Goal: Task Accomplishment & Management: Use online tool/utility

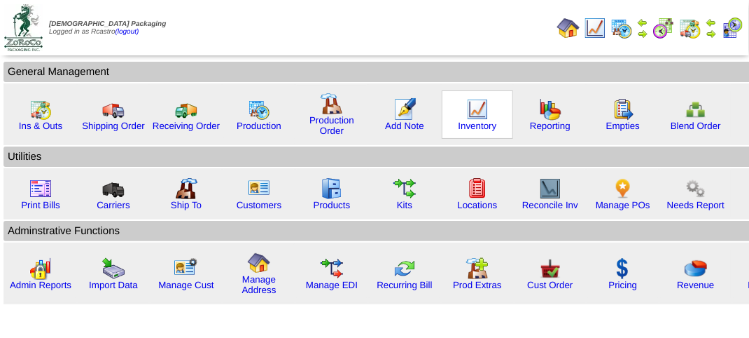
click at [476, 112] on img at bounding box center [477, 109] width 22 height 22
click at [476, 111] on img at bounding box center [477, 109] width 22 height 22
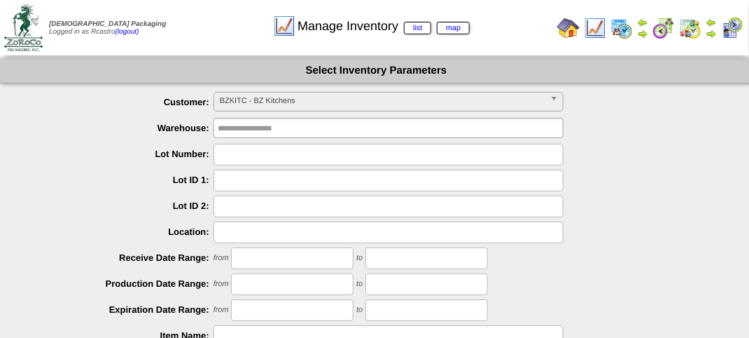
click at [300, 98] on span "BZKITC - BZ Kitchens" at bounding box center [382, 100] width 325 height 17
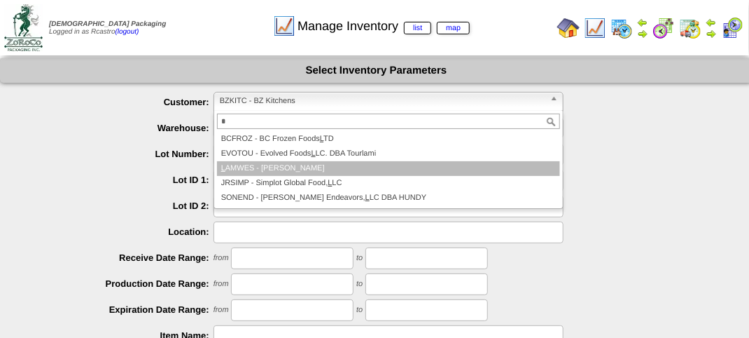
type input "*"
click at [317, 171] on li "L AMWES - Lamb-Weston" at bounding box center [388, 168] width 343 height 15
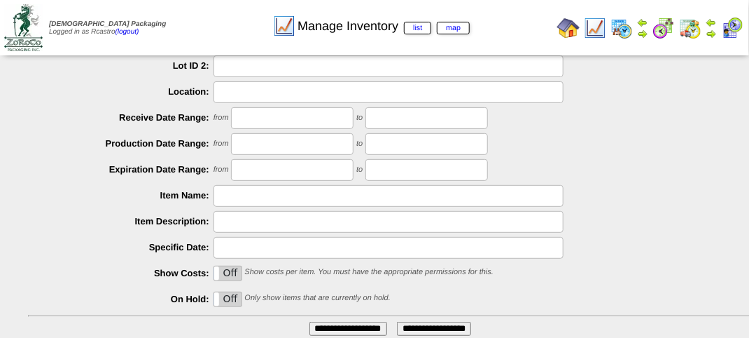
scroll to position [246, 0]
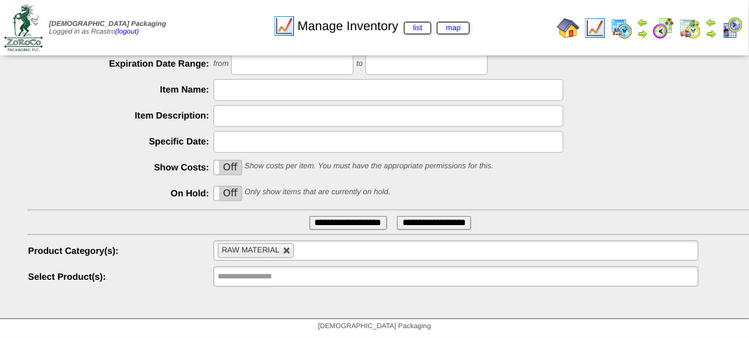
click at [286, 251] on link at bounding box center [287, 251] width 8 height 8
type input "**********"
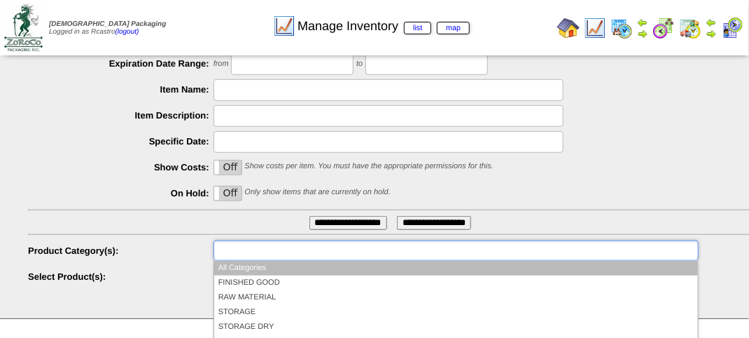
click at [286, 251] on input "text" at bounding box center [263, 251] width 90 height 18
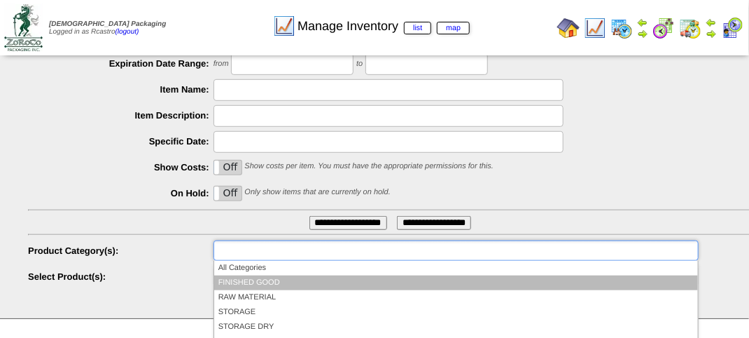
click at [283, 284] on li "FINISHED GOOD" at bounding box center [456, 282] width 484 height 15
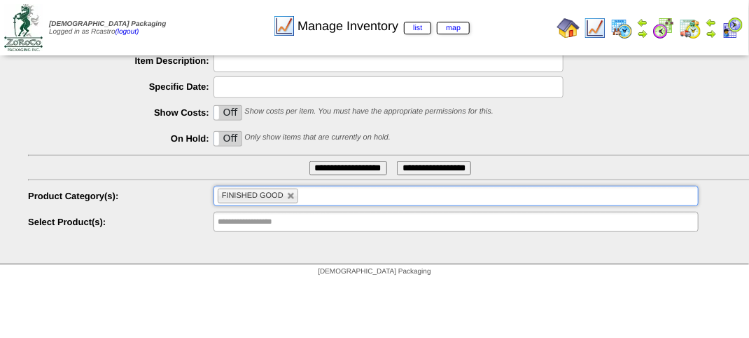
scroll to position [337, 0]
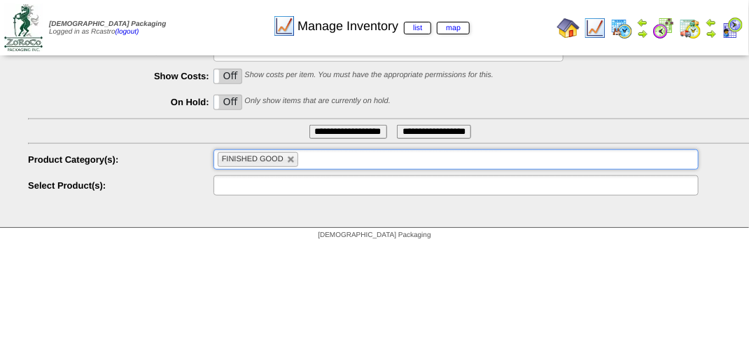
click at [280, 181] on input "text" at bounding box center [263, 185] width 90 height 18
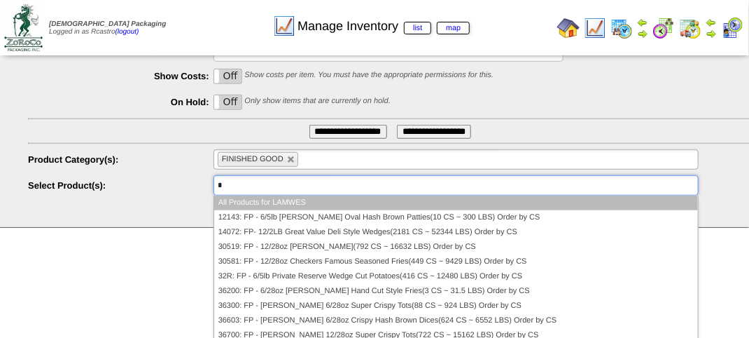
click at [280, 181] on ul "*" at bounding box center [456, 185] width 485 height 20
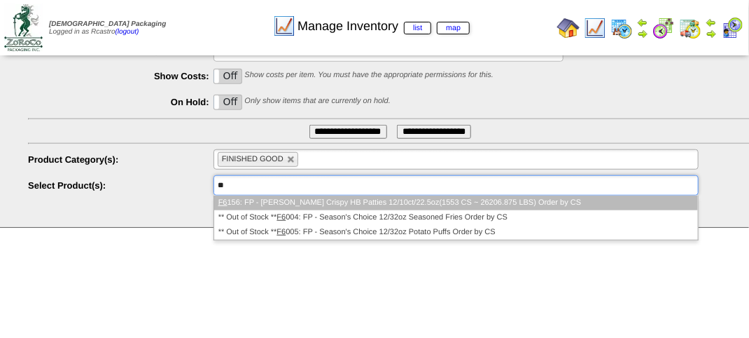
type input "**"
click at [250, 202] on li "F6 156: FP - Lamb Weston Crispy HB Patties 12/10ct/22.5oz(1553 CS ~ 26206.875 L…" at bounding box center [456, 202] width 484 height 15
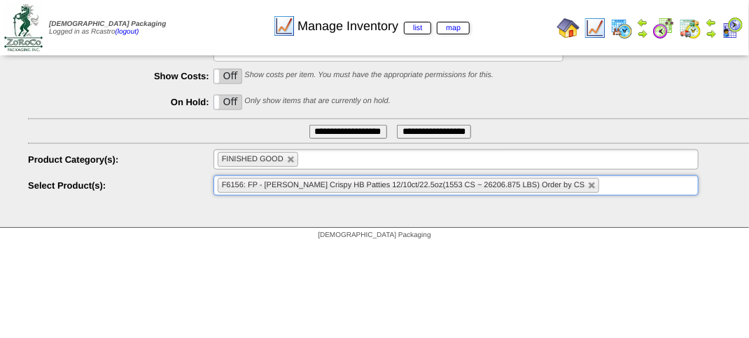
click at [330, 129] on input "**********" at bounding box center [349, 132] width 78 height 14
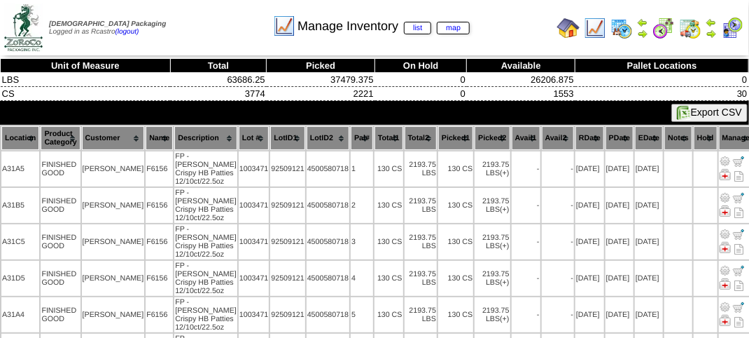
click at [15, 132] on th "Location" at bounding box center [20, 138] width 38 height 24
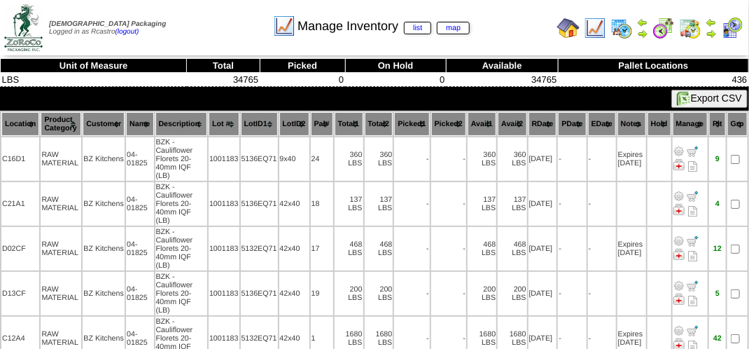
click at [215, 25] on div "Manage Inventory list map" at bounding box center [372, 21] width 428 height 39
drag, startPoint x: 203, startPoint y: 43, endPoint x: 218, endPoint y: 28, distance: 21.3
click at [204, 41] on td "Print All" at bounding box center [376, 27] width 352 height 53
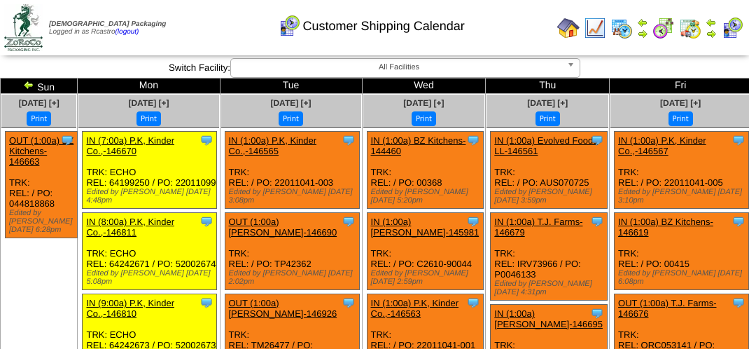
click at [510, 29] on div "Customer Shipping Calendar" at bounding box center [372, 21] width 428 height 39
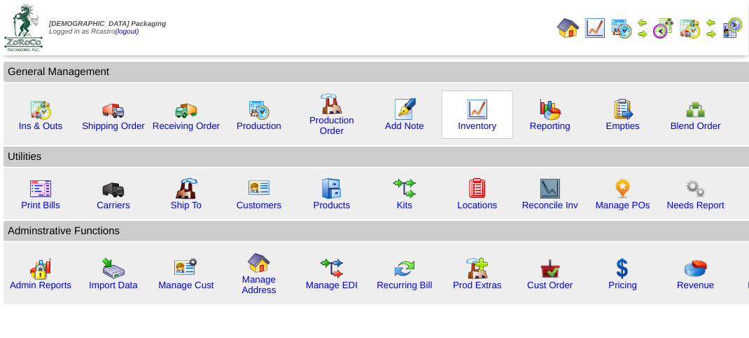
click at [474, 110] on img at bounding box center [477, 109] width 22 height 22
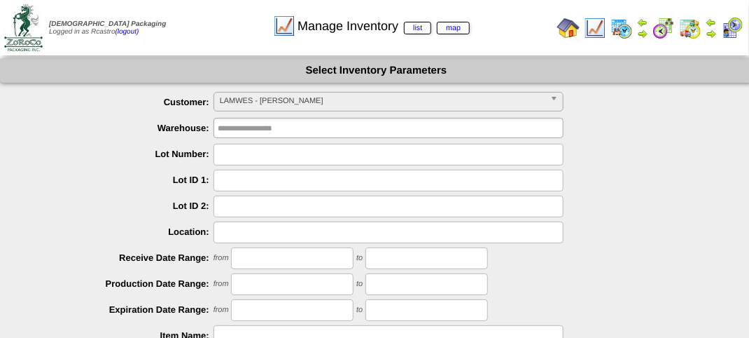
click at [384, 99] on span "LAMWES - Lamb-Weston" at bounding box center [382, 100] width 325 height 17
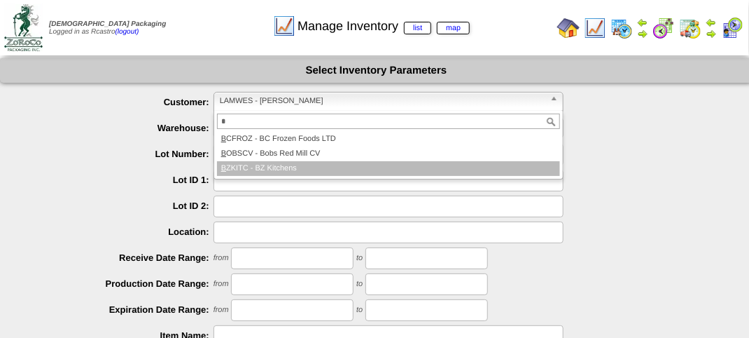
type input "*"
click at [294, 170] on li "B ZKITC - BZ Kitchens" at bounding box center [388, 168] width 343 height 15
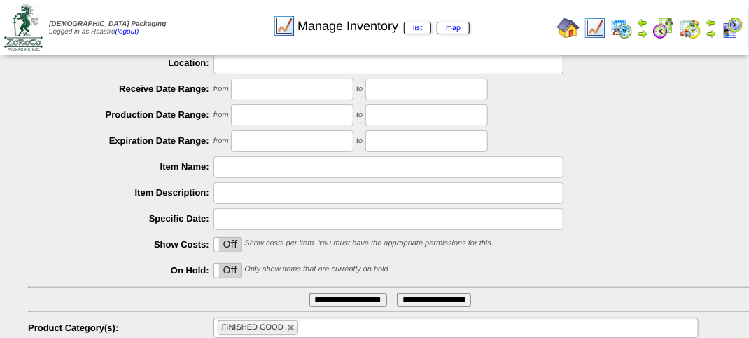
scroll to position [246, 0]
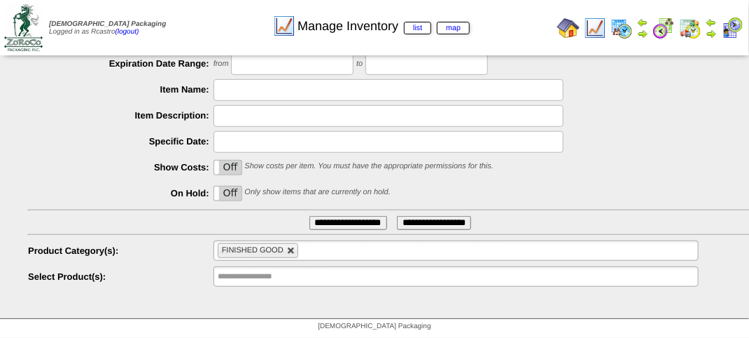
click at [289, 254] on link at bounding box center [291, 251] width 8 height 8
type input "**********"
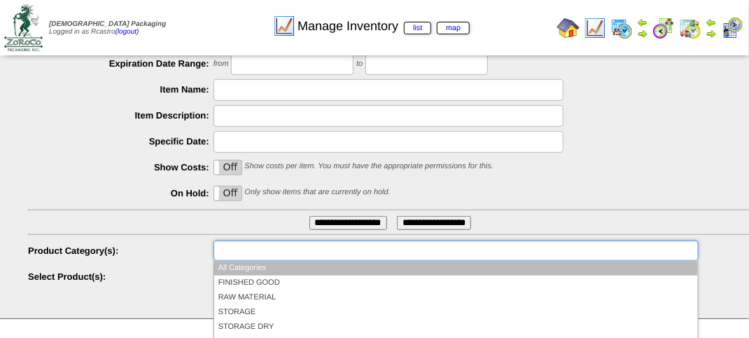
click at [289, 254] on input "text" at bounding box center [263, 251] width 90 height 18
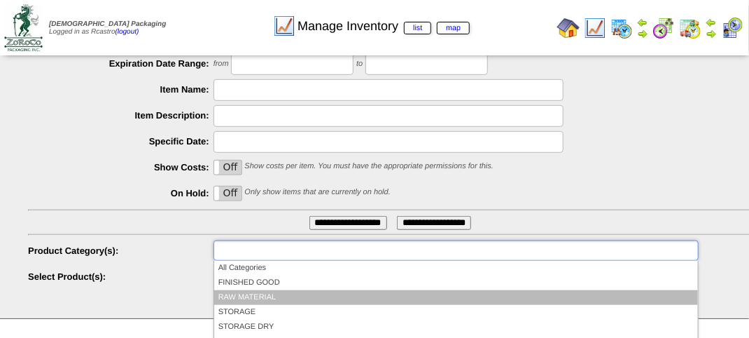
click at [261, 292] on li "RAW MATERIAL" at bounding box center [456, 297] width 484 height 15
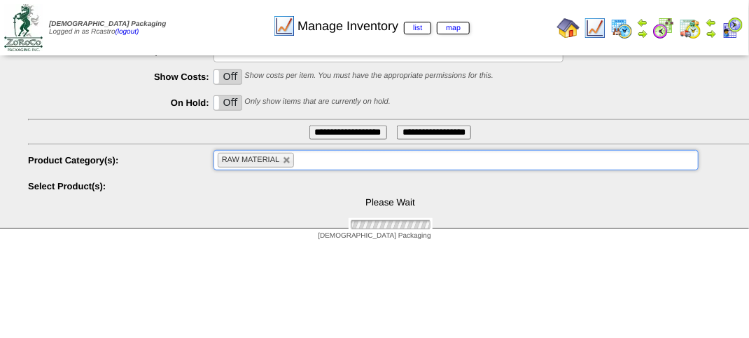
scroll to position [337, 0]
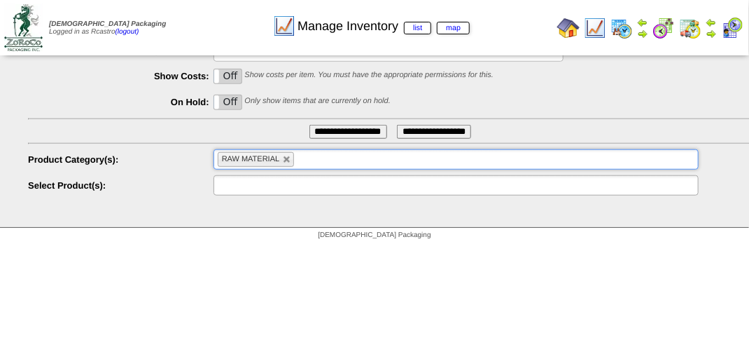
click at [261, 182] on input "text" at bounding box center [263, 185] width 90 height 18
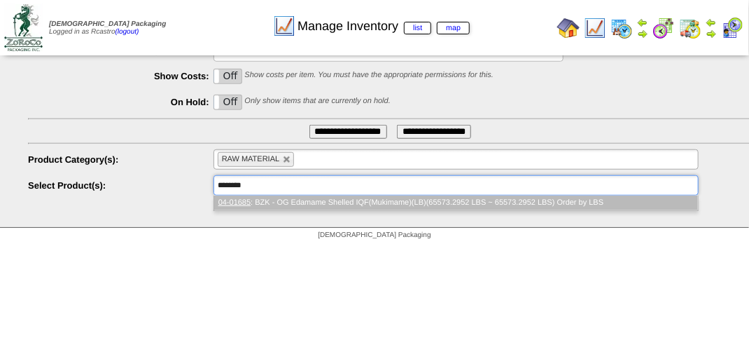
type input "********"
click at [344, 204] on li "04-01685 : BZK - OG Edamame Shelled IQF(Mukimame)(LB)(65573.2952 LBS ~ 65573.29…" at bounding box center [456, 202] width 484 height 15
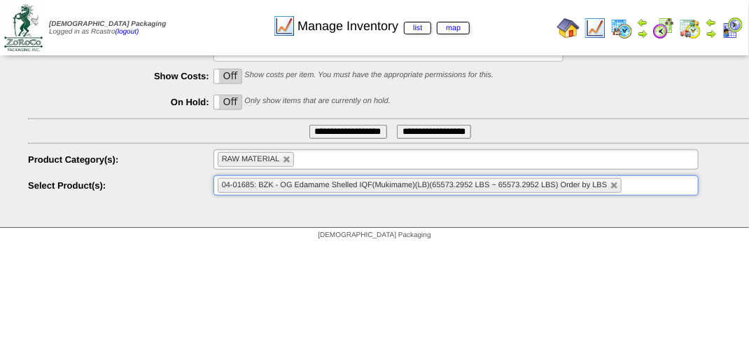
click at [345, 127] on input "**********" at bounding box center [349, 132] width 78 height 14
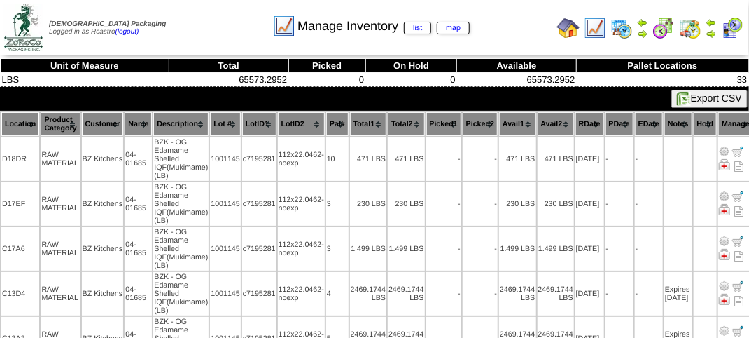
click at [20, 123] on th "Location" at bounding box center [20, 124] width 38 height 24
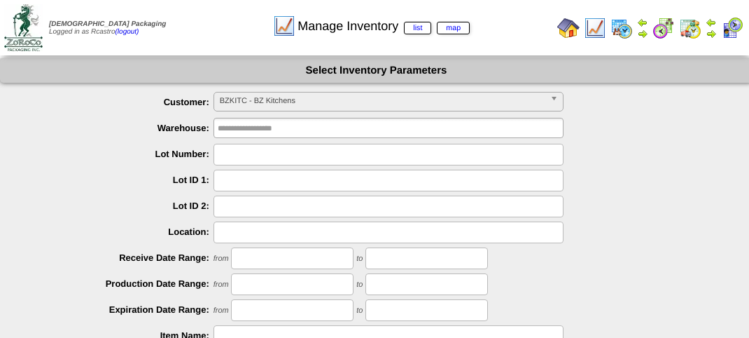
scroll to position [246, 0]
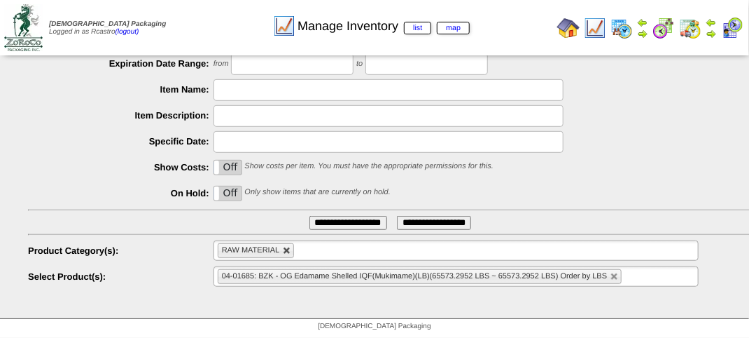
click at [290, 250] on link at bounding box center [287, 251] width 8 height 8
type input "**********"
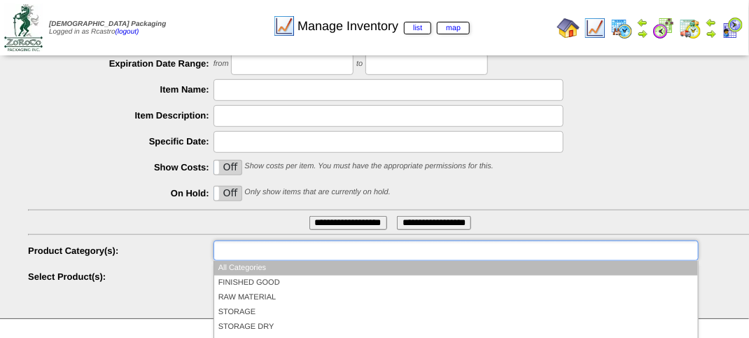
click at [287, 251] on input "text" at bounding box center [263, 251] width 90 height 18
click at [289, 258] on input "text" at bounding box center [263, 251] width 90 height 18
click at [290, 268] on li "All Categories" at bounding box center [456, 268] width 484 height 15
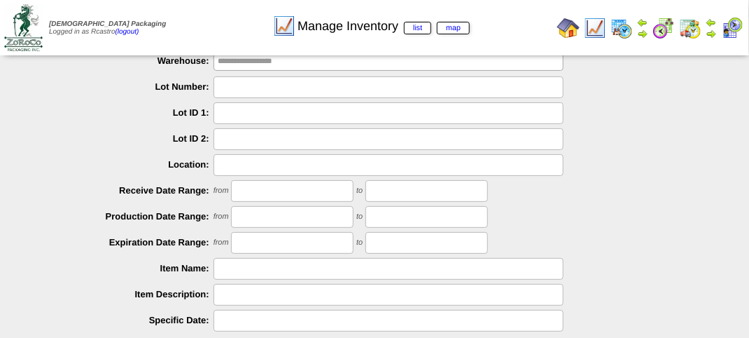
scroll to position [0, 0]
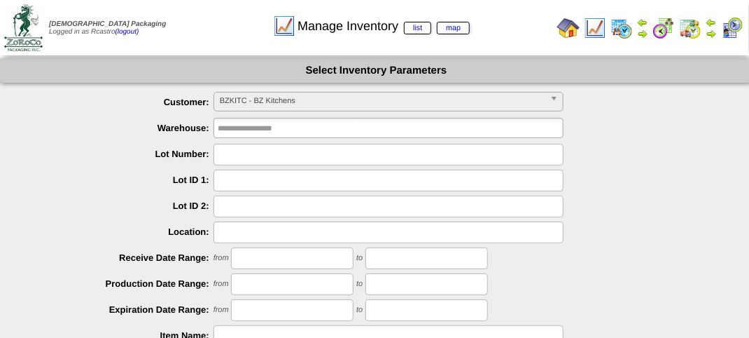
click at [238, 240] on input "text" at bounding box center [389, 232] width 350 height 22
type input "****"
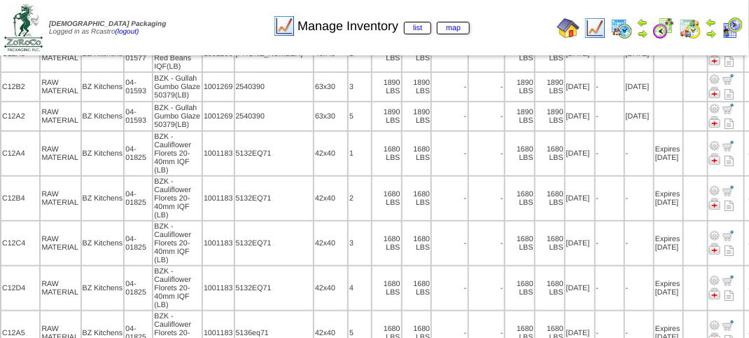
scroll to position [350, 0]
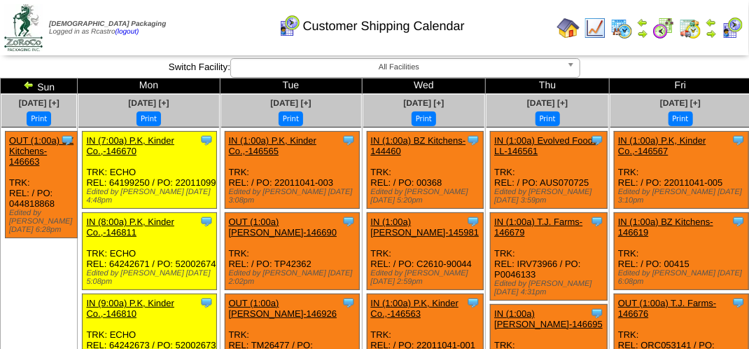
click at [737, 33] on img at bounding box center [732, 28] width 22 height 22
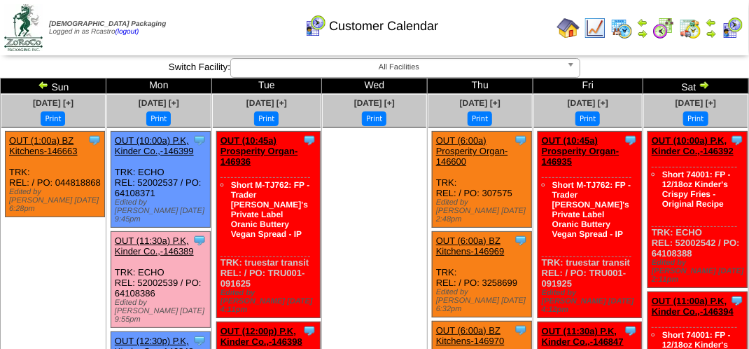
click at [231, 29] on div "Customer Calendar" at bounding box center [372, 21] width 428 height 39
click at [241, 20] on div "Customer Calendar" at bounding box center [372, 21] width 428 height 39
click at [216, 41] on td "Print All" at bounding box center [376, 27] width 352 height 53
click at [528, 41] on td "Print All" at bounding box center [376, 27] width 352 height 53
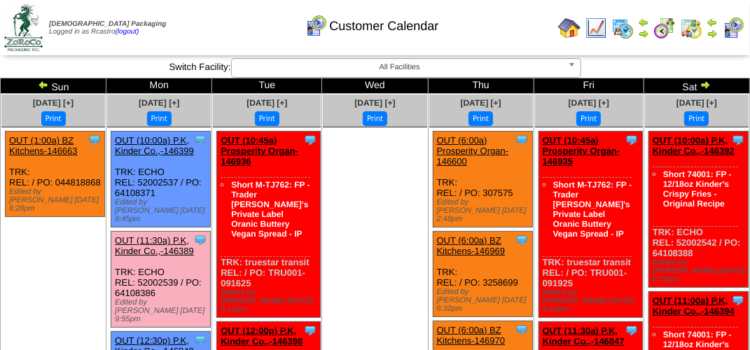
click at [232, 30] on div "Customer Calendar" at bounding box center [372, 21] width 428 height 39
click at [199, 34] on div "Customer Calendar" at bounding box center [372, 21] width 428 height 39
click at [184, 34] on div "Customer Calendar" at bounding box center [372, 21] width 428 height 39
click at [185, 34] on div "Customer Calendar" at bounding box center [372, 21] width 428 height 39
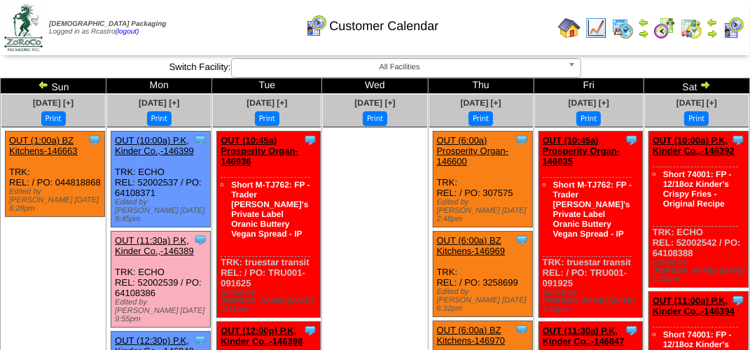
click at [189, 39] on div "Customer Calendar" at bounding box center [372, 21] width 428 height 39
click at [192, 39] on div "Customer Calendar" at bounding box center [372, 21] width 428 height 39
click at [193, 39] on div "Customer Calendar" at bounding box center [372, 21] width 428 height 39
click at [196, 36] on div "Customer Calendar" at bounding box center [372, 21] width 428 height 39
click at [198, 33] on div "Customer Calendar" at bounding box center [372, 21] width 428 height 39
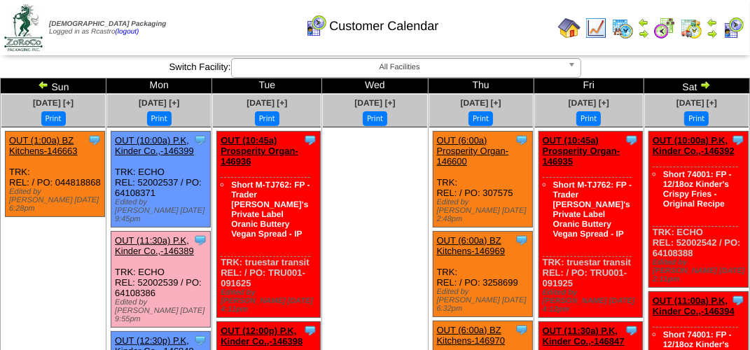
click at [485, 29] on div "Customer Calendar" at bounding box center [372, 21] width 428 height 39
click at [258, 30] on div "Customer Calendar" at bounding box center [372, 21] width 428 height 39
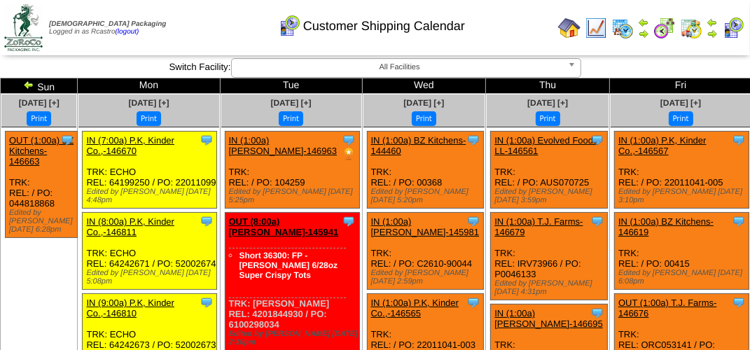
click at [733, 30] on img at bounding box center [733, 28] width 22 height 22
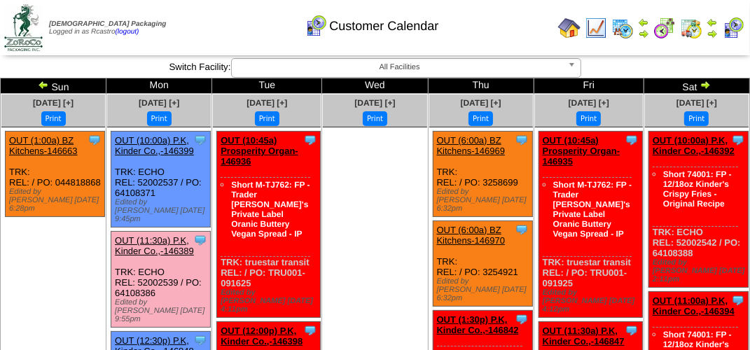
click at [220, 30] on div "Customer Calendar" at bounding box center [372, 21] width 428 height 39
click at [516, 33] on div "Customer Calendar" at bounding box center [372, 21] width 428 height 39
click at [494, 26] on div "Customer Calendar" at bounding box center [372, 21] width 428 height 39
click at [223, 21] on div "Customer Calendar" at bounding box center [372, 21] width 428 height 39
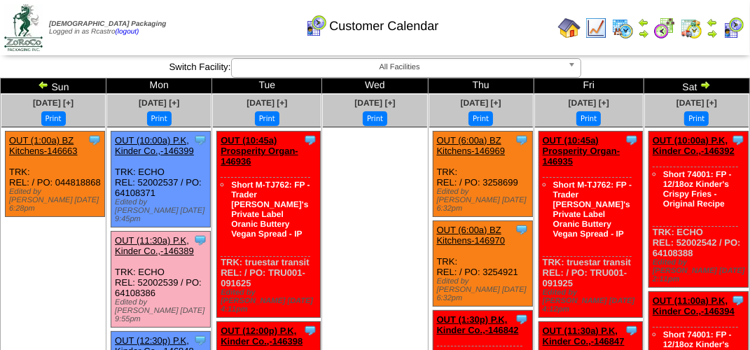
click at [223, 21] on div "Customer Calendar" at bounding box center [372, 21] width 428 height 39
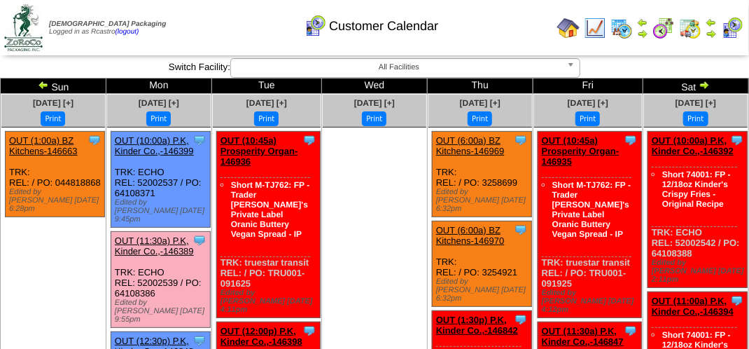
click at [221, 27] on div "Customer Calendar" at bounding box center [372, 21] width 428 height 39
click at [356, 186] on ul at bounding box center [375, 232] width 104 height 210
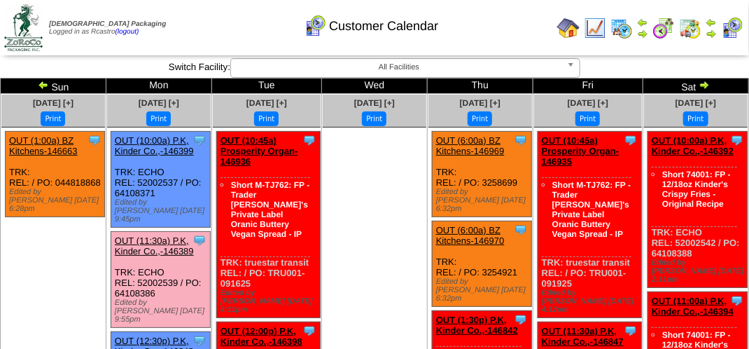
click at [356, 186] on ul at bounding box center [375, 232] width 104 height 210
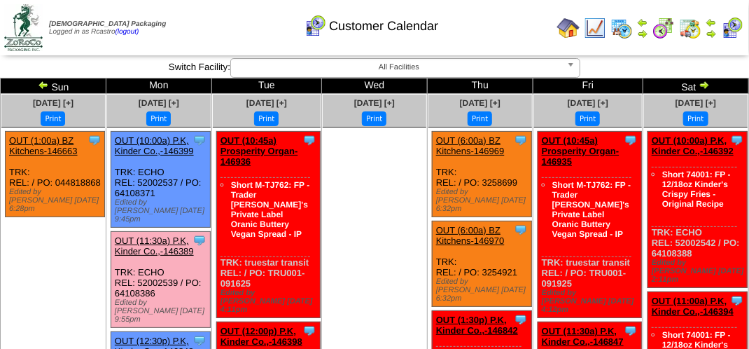
click at [356, 186] on ul at bounding box center [375, 232] width 104 height 210
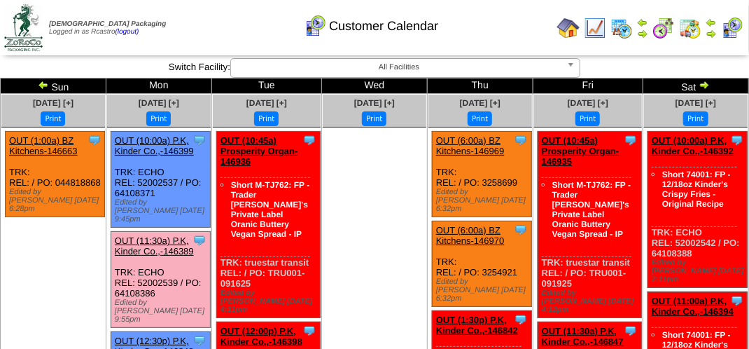
click at [356, 186] on ul at bounding box center [375, 232] width 104 height 210
drag, startPoint x: 250, startPoint y: 21, endPoint x: 259, endPoint y: 11, distance: 13.4
click at [259, 14] on div "Customer Calendar" at bounding box center [372, 21] width 428 height 39
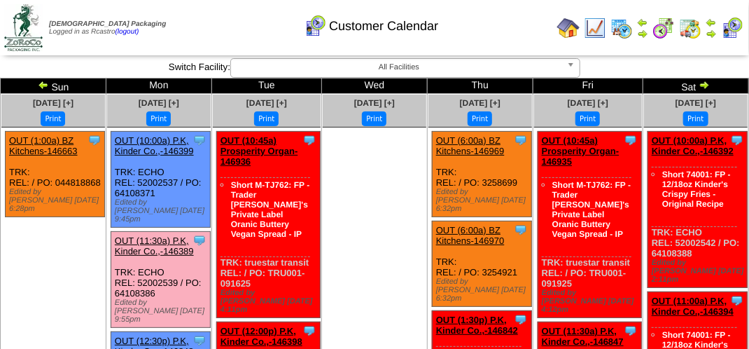
click at [211, 26] on div "Customer Calendar" at bounding box center [372, 21] width 428 height 39
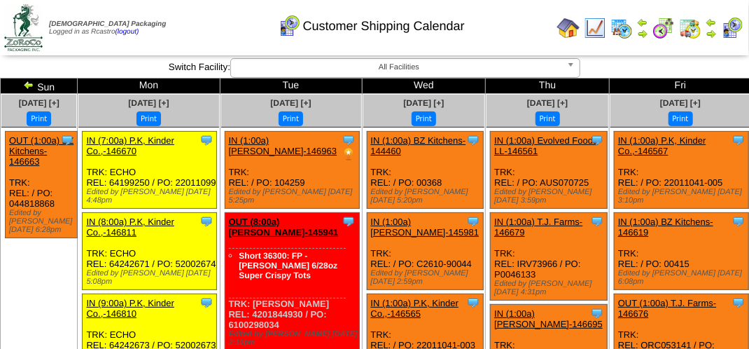
click at [222, 12] on div "Customer Shipping Calendar" at bounding box center [372, 21] width 428 height 39
click at [216, 29] on div "Customer Shipping Calendar" at bounding box center [372, 21] width 428 height 39
click at [219, 29] on div "Customer Shipping Calendar" at bounding box center [372, 21] width 428 height 39
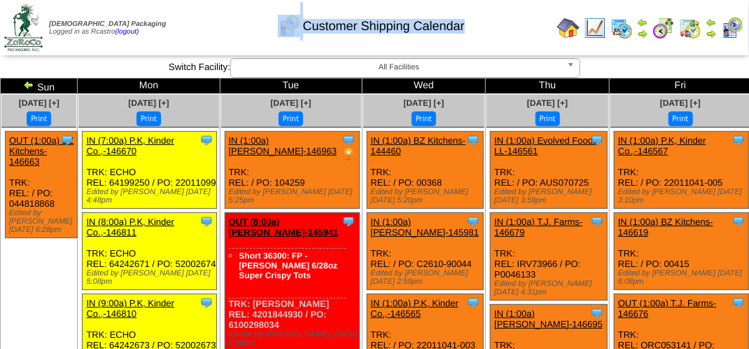
click at [219, 29] on div "Customer Shipping Calendar" at bounding box center [372, 21] width 428 height 39
click at [218, 29] on div "Customer Shipping Calendar" at bounding box center [372, 21] width 428 height 39
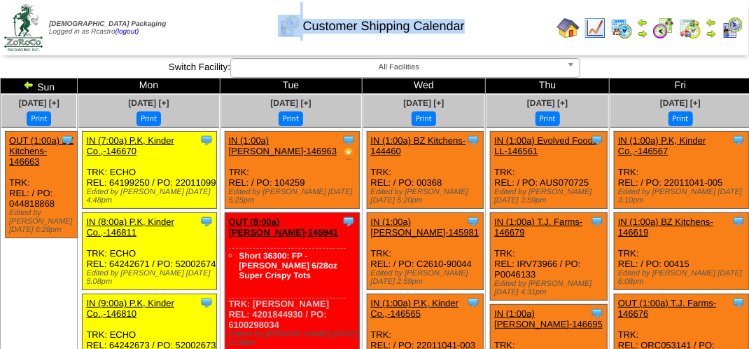
click at [218, 29] on div "Customer Shipping Calendar" at bounding box center [372, 21] width 428 height 39
click at [216, 29] on div "Customer Shipping Calendar" at bounding box center [372, 21] width 428 height 39
click at [258, 29] on div "Customer Shipping Calendar" at bounding box center [372, 21] width 428 height 39
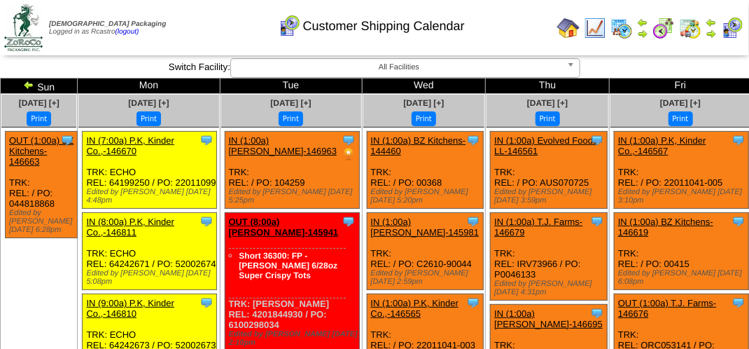
click at [350, 49] on td "Print All" at bounding box center [376, 27] width 352 height 53
click at [236, 33] on div "Customer Shipping Calendar" at bounding box center [372, 21] width 428 height 39
click at [740, 25] on img at bounding box center [732, 28] width 22 height 22
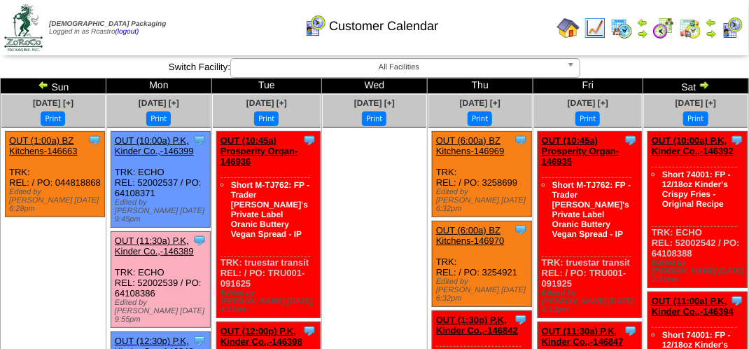
click at [163, 235] on link "OUT (11:30a) P.K, Kinder Co.,-146389" at bounding box center [154, 245] width 79 height 21
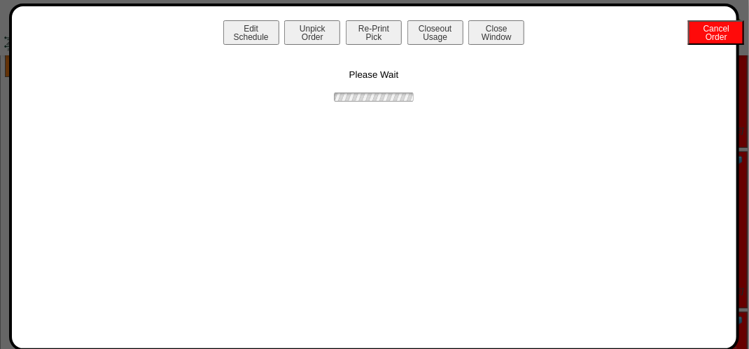
scroll to position [210, 0]
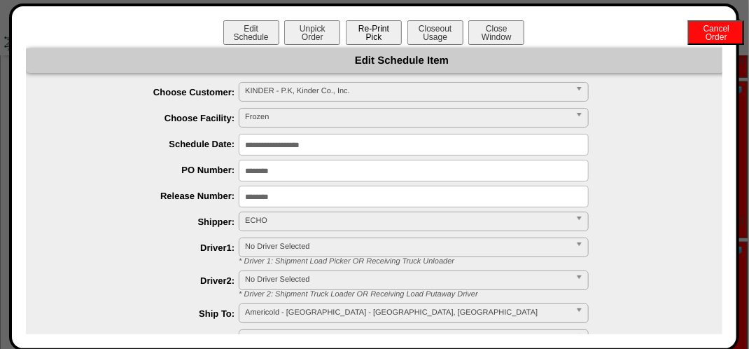
click at [369, 38] on button "Re-Print Pick" at bounding box center [374, 32] width 56 height 25
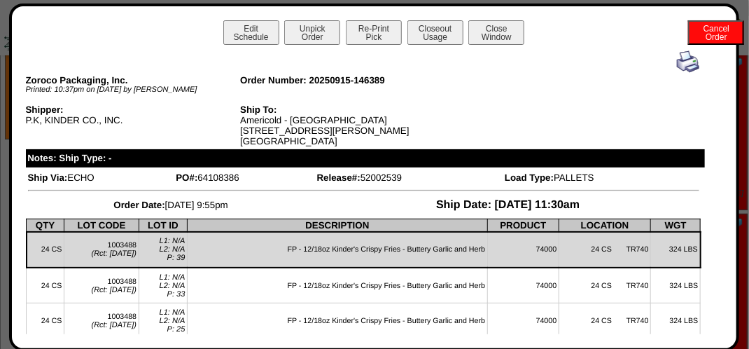
scroll to position [0, 0]
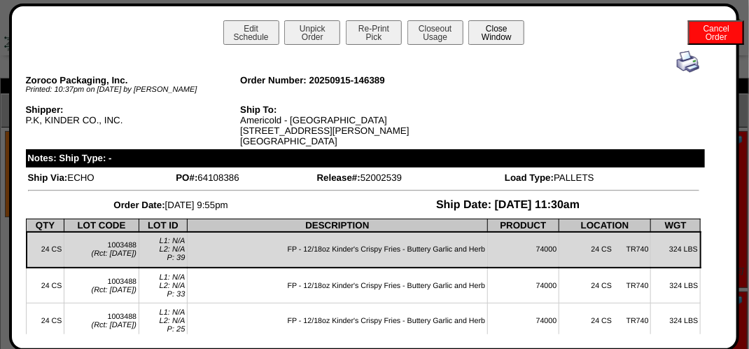
click at [515, 37] on button "Close Window" at bounding box center [497, 32] width 56 height 25
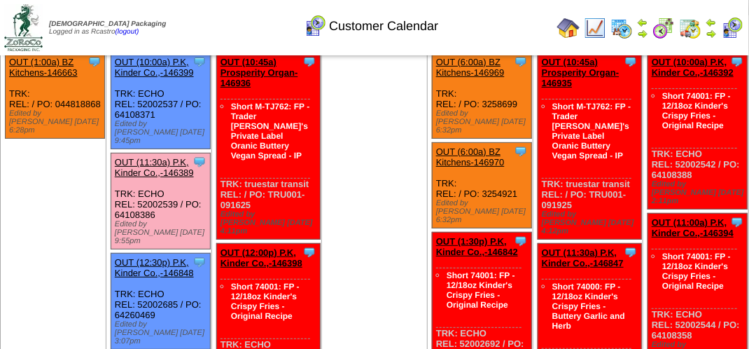
scroll to position [70, 0]
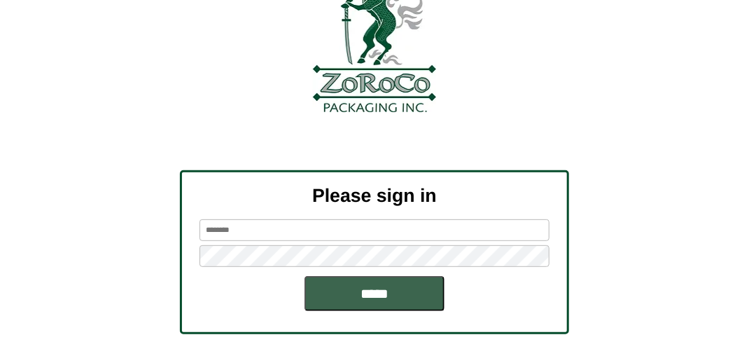
scroll to position [158, 0]
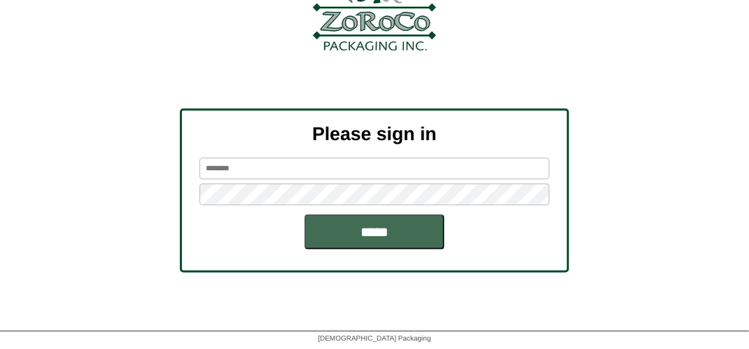
type input "*******"
click at [370, 237] on input "*****" at bounding box center [375, 231] width 140 height 35
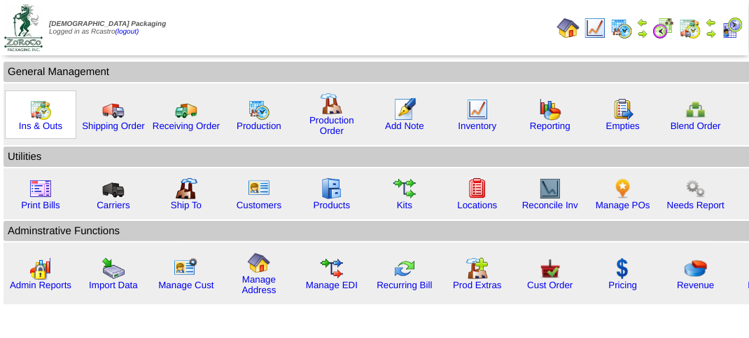
click at [42, 111] on img at bounding box center [40, 109] width 22 height 22
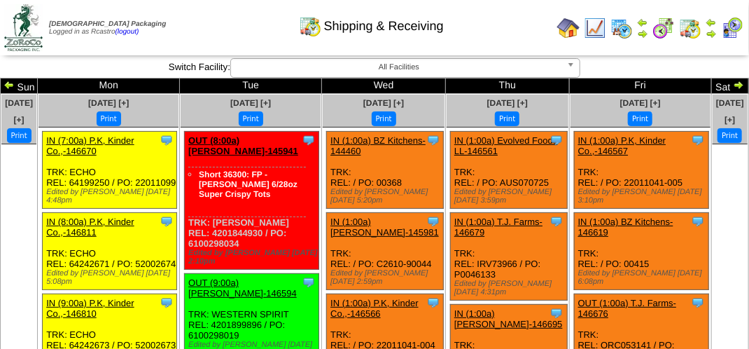
click at [230, 24] on div "Shipping & Receiving" at bounding box center [372, 21] width 428 height 39
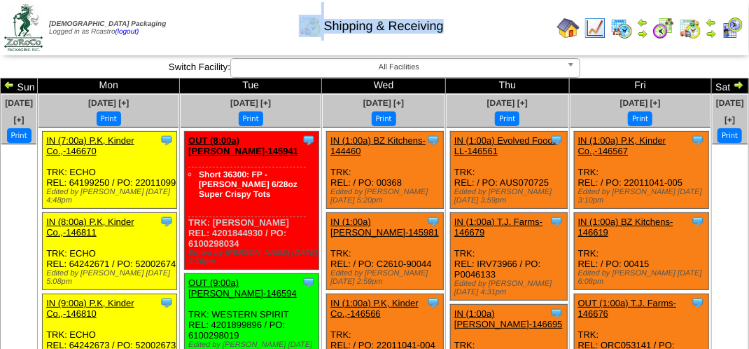
click at [230, 24] on div "Shipping & Receiving" at bounding box center [372, 21] width 428 height 39
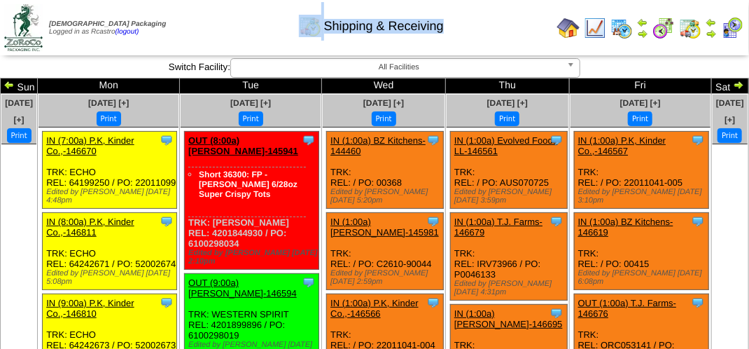
click at [230, 24] on div "Shipping & Receiving" at bounding box center [372, 21] width 428 height 39
click at [735, 32] on img at bounding box center [732, 28] width 22 height 22
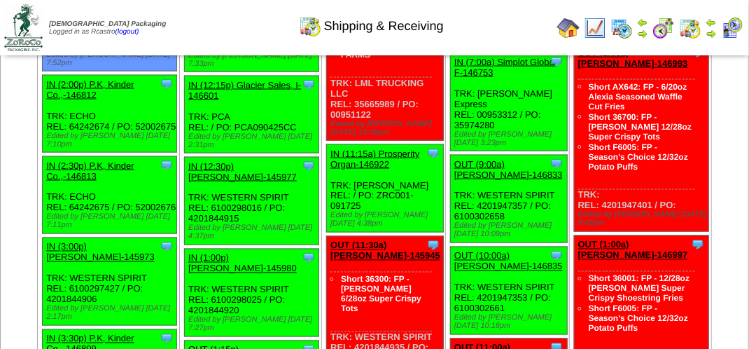
scroll to position [770, 0]
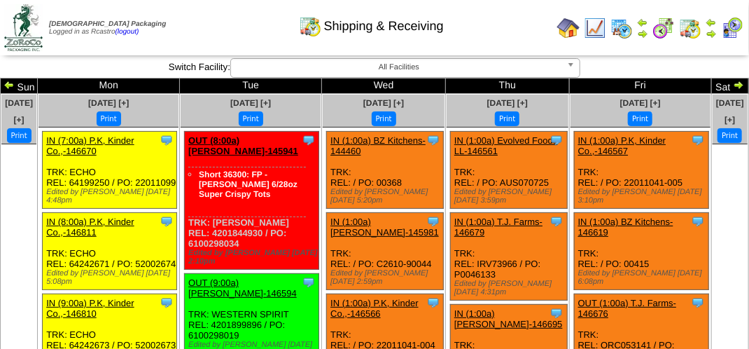
click at [249, 31] on div "Shipping & Receiving" at bounding box center [372, 21] width 428 height 39
click at [252, 31] on div "Shipping & Receiving" at bounding box center [372, 21] width 428 height 39
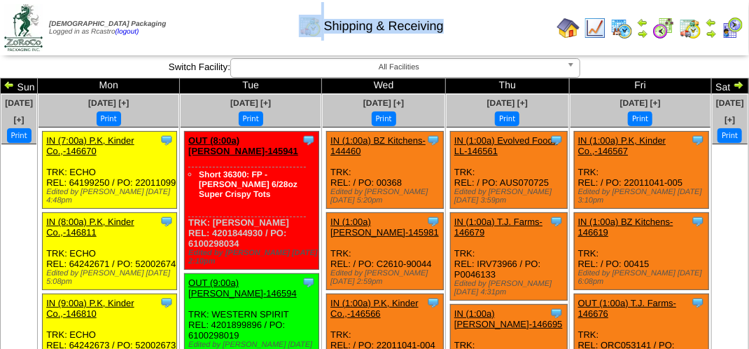
click at [252, 31] on div "Shipping & Receiving" at bounding box center [372, 21] width 428 height 39
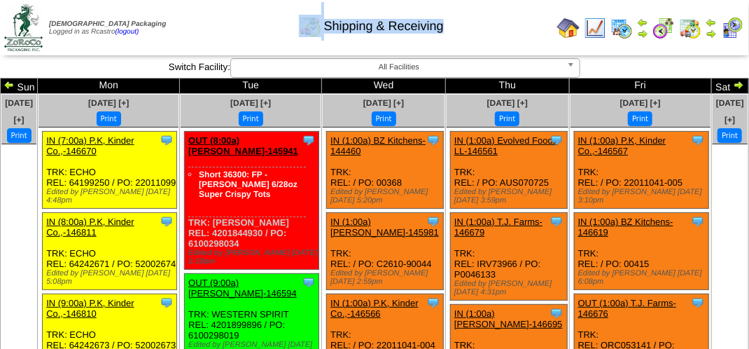
click at [252, 31] on div "Shipping & Receiving" at bounding box center [372, 21] width 428 height 39
click at [199, 34] on div "Shipping & Receiving" at bounding box center [372, 21] width 428 height 39
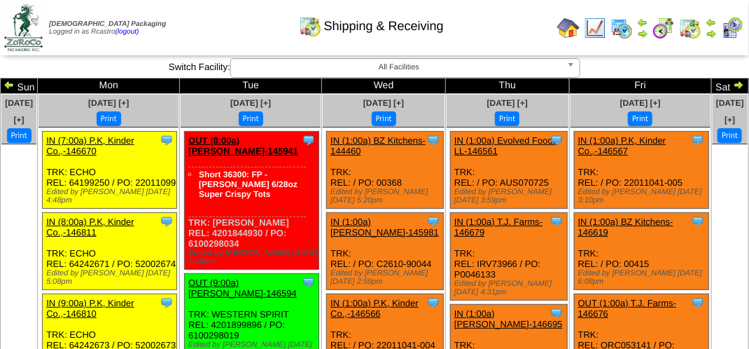
click at [221, 32] on div "Shipping & Receiving" at bounding box center [372, 21] width 428 height 39
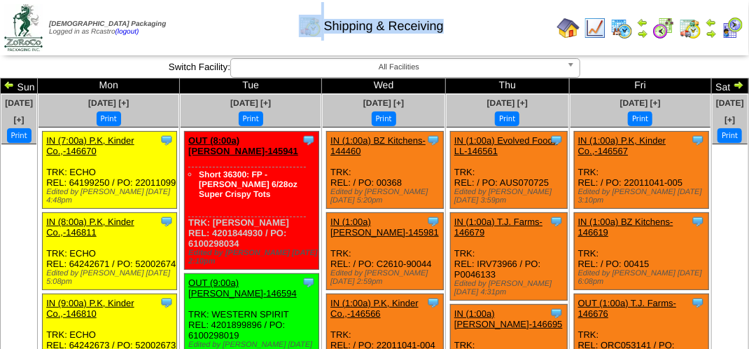
click at [221, 32] on div "Shipping & Receiving" at bounding box center [372, 21] width 428 height 39
click at [221, 31] on div "Shipping & Receiving" at bounding box center [372, 21] width 428 height 39
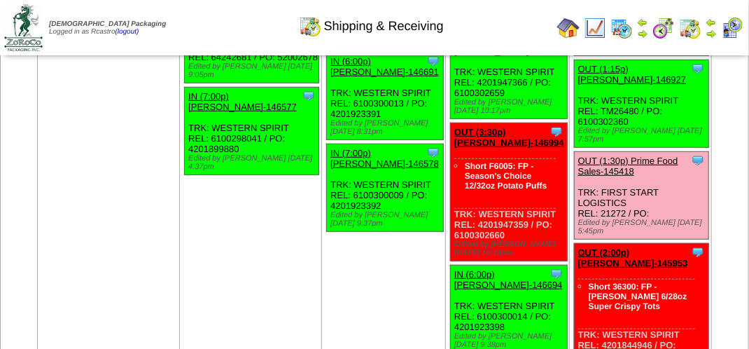
scroll to position [2171, 0]
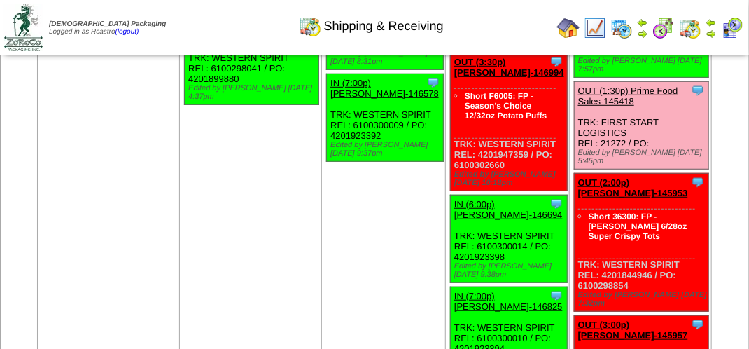
click at [733, 30] on img at bounding box center [732, 28] width 22 height 22
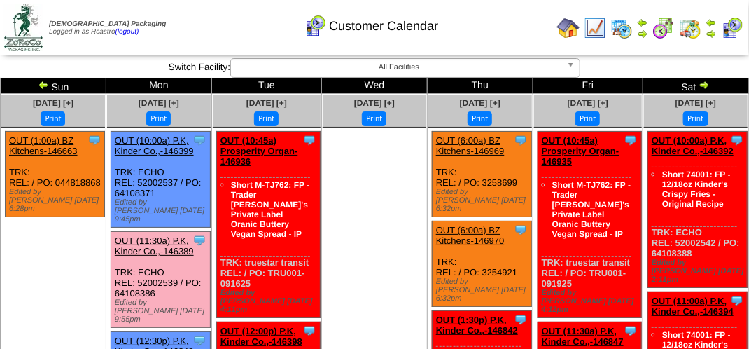
click at [261, 20] on div "Customer Calendar" at bounding box center [372, 21] width 428 height 39
click at [714, 34] on img at bounding box center [711, 33] width 11 height 11
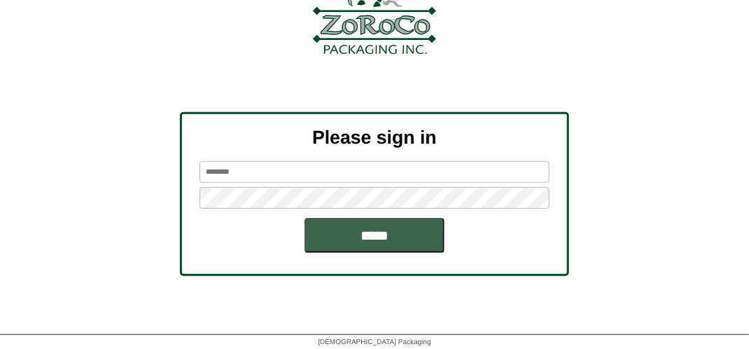
scroll to position [158, 0]
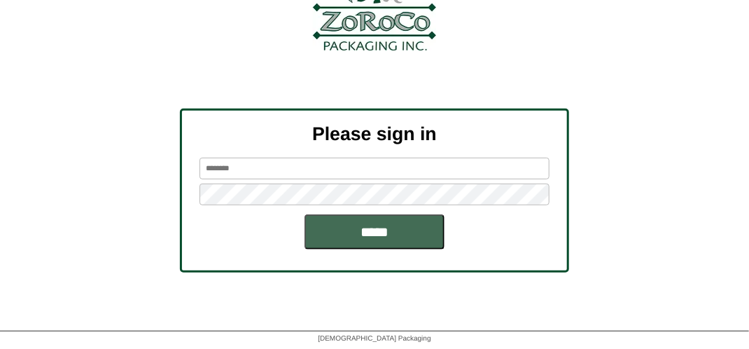
type input "*******"
click at [399, 239] on input "*****" at bounding box center [375, 231] width 140 height 35
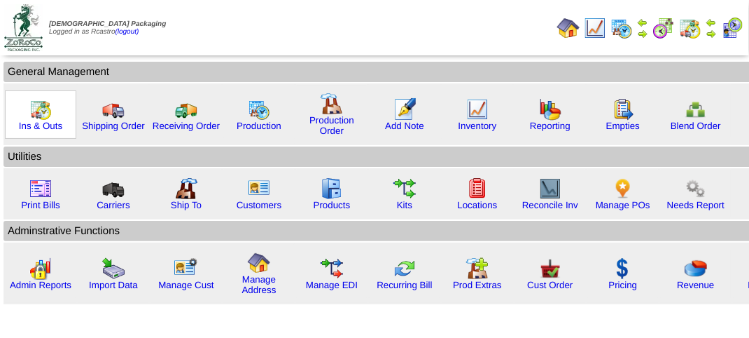
click at [41, 112] on img at bounding box center [40, 109] width 22 height 22
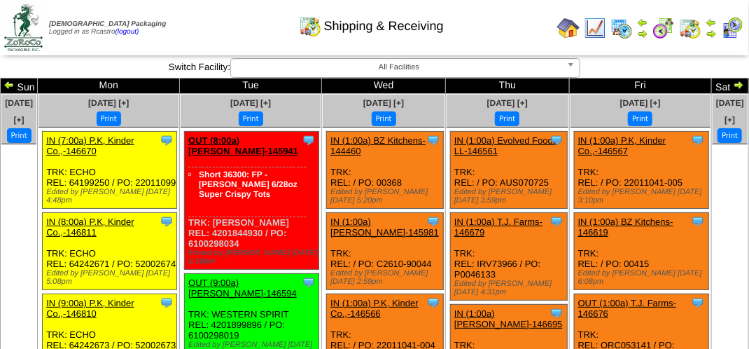
click at [205, 22] on div "Shipping & Receiving" at bounding box center [372, 21] width 428 height 39
click at [219, 46] on td "Print All" at bounding box center [376, 27] width 352 height 53
click at [735, 27] on img at bounding box center [732, 28] width 22 height 22
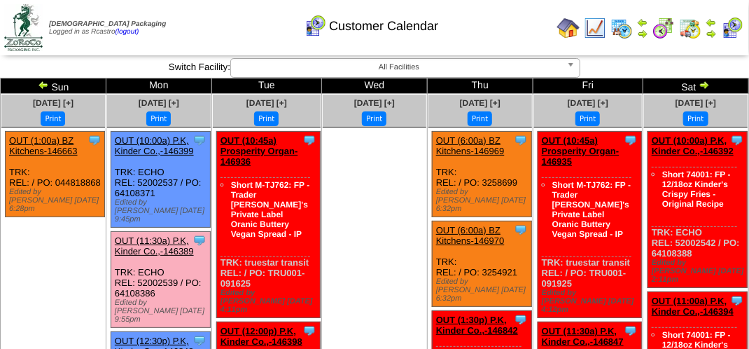
click at [258, 21] on div "Customer Calendar" at bounding box center [372, 21] width 428 height 39
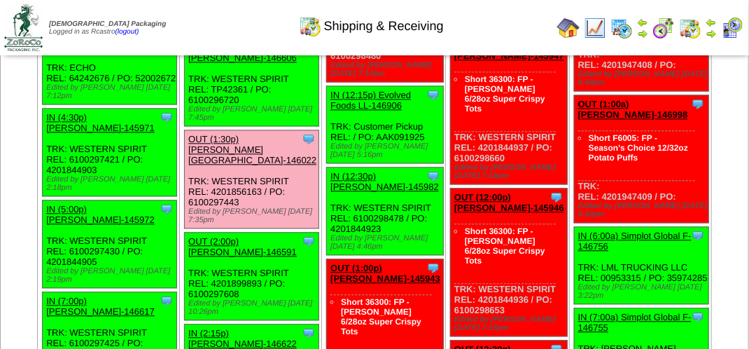
scroll to position [1121, 0]
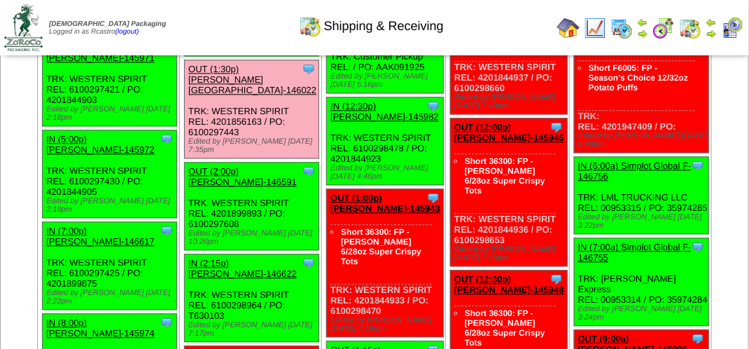
click at [269, 95] on link "OUT (1:30p) [PERSON_NAME][GEOGRAPHIC_DATA]-146022" at bounding box center [252, 80] width 128 height 32
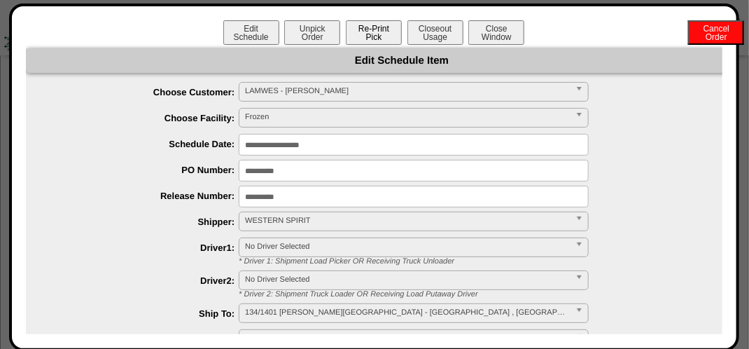
click at [373, 35] on button "Re-Print Pick" at bounding box center [374, 32] width 56 height 25
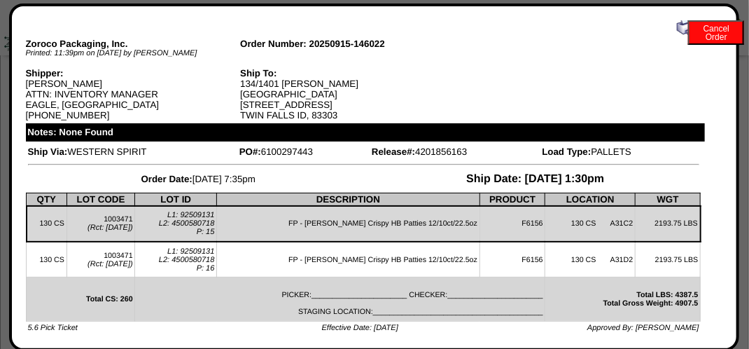
scroll to position [0, 0]
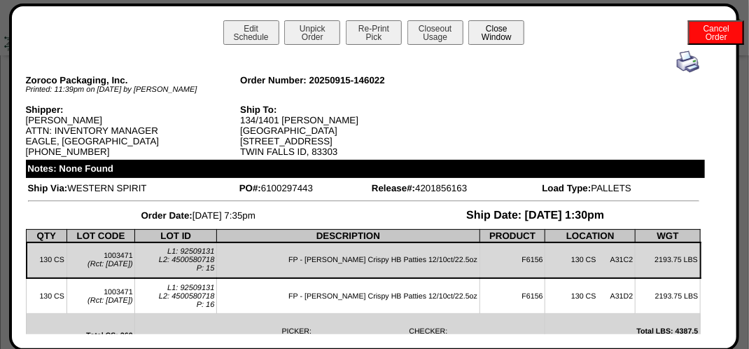
click at [506, 38] on button "Close Window" at bounding box center [497, 32] width 56 height 25
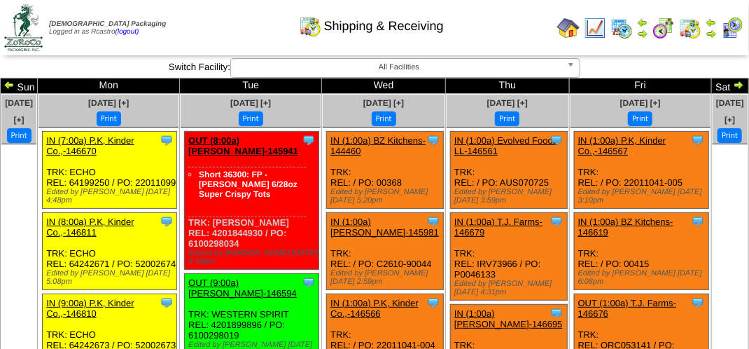
click at [252, 32] on div "Shipping & Receiving" at bounding box center [372, 21] width 428 height 39
click at [252, 29] on div "Shipping & Receiving" at bounding box center [372, 21] width 428 height 39
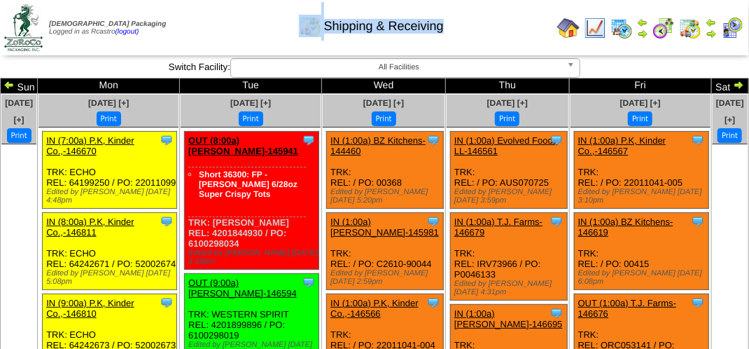
click at [252, 29] on div "Shipping & Receiving" at bounding box center [372, 21] width 428 height 39
